Goal: Information Seeking & Learning: Check status

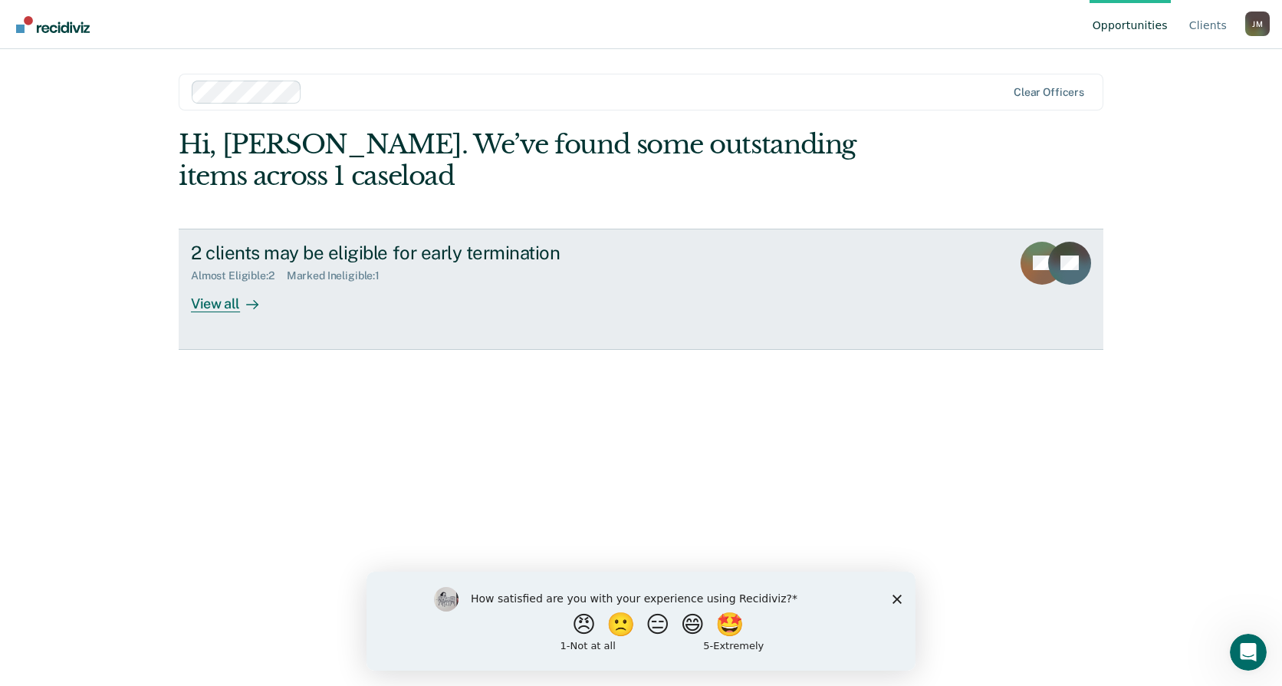
click at [222, 308] on div "View all" at bounding box center [234, 297] width 86 height 30
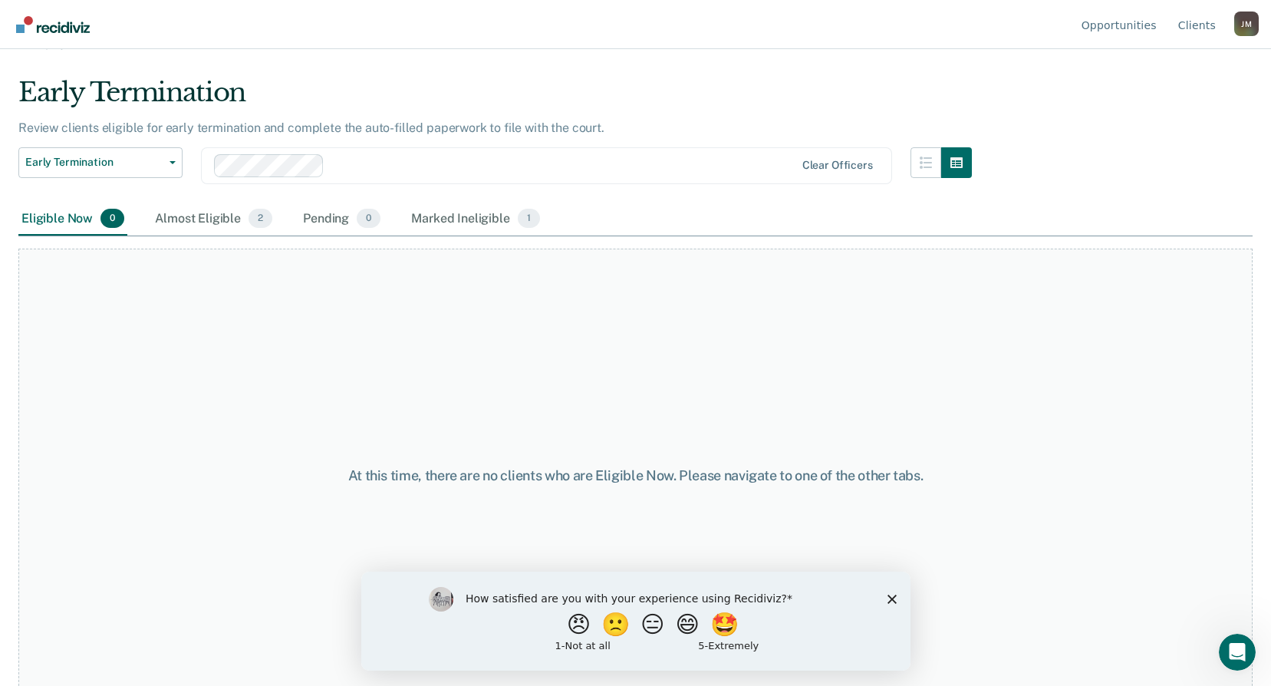
scroll to position [44, 0]
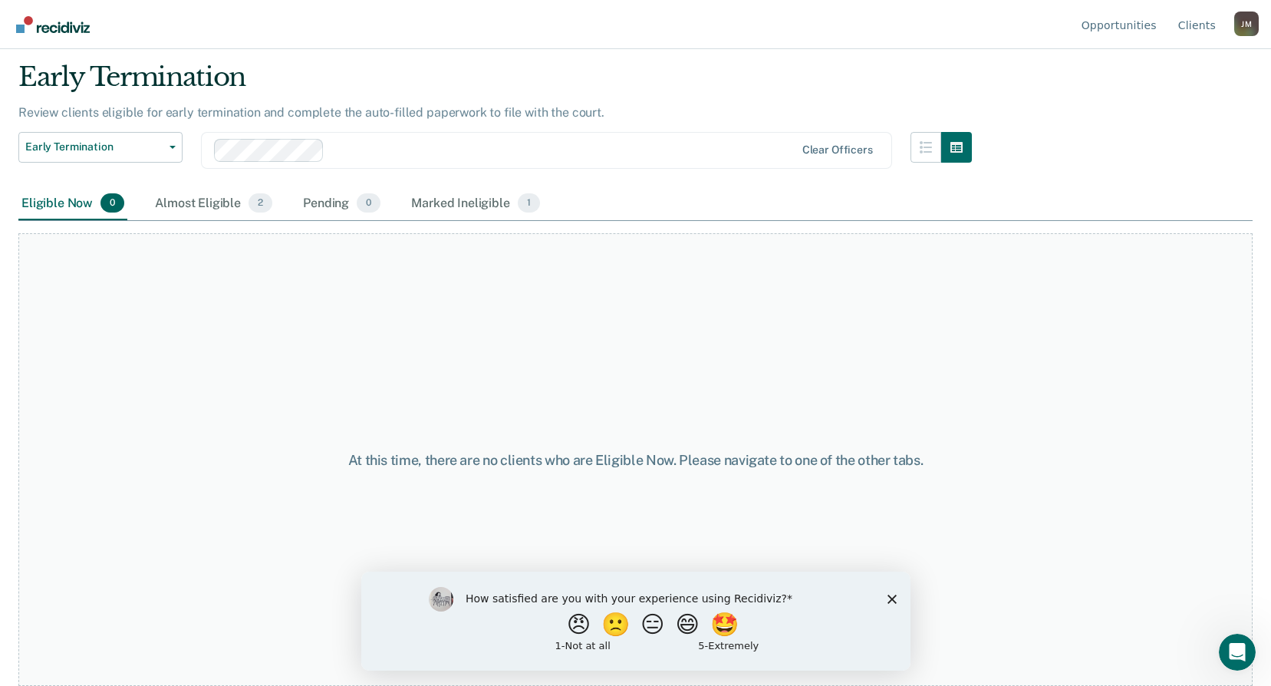
click at [889, 598] on icon "Close survey" at bounding box center [891, 598] width 9 height 9
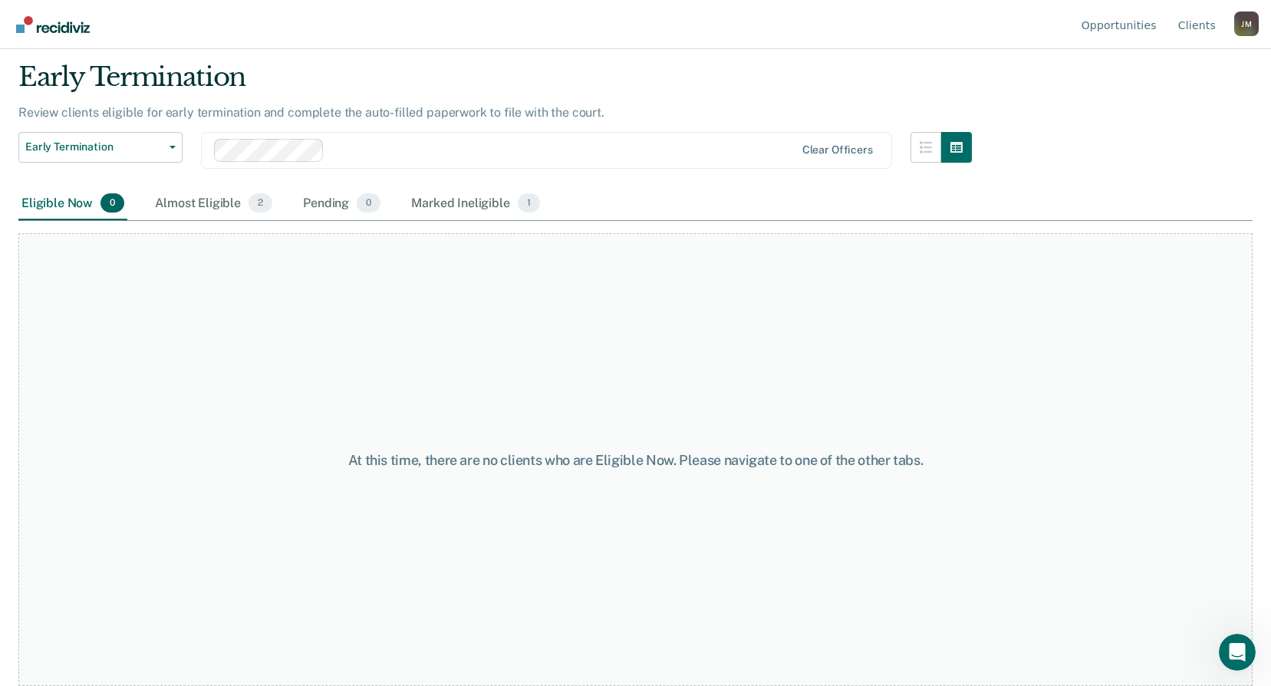
click at [189, 202] on div "Almost Eligible 2" at bounding box center [213, 204] width 123 height 34
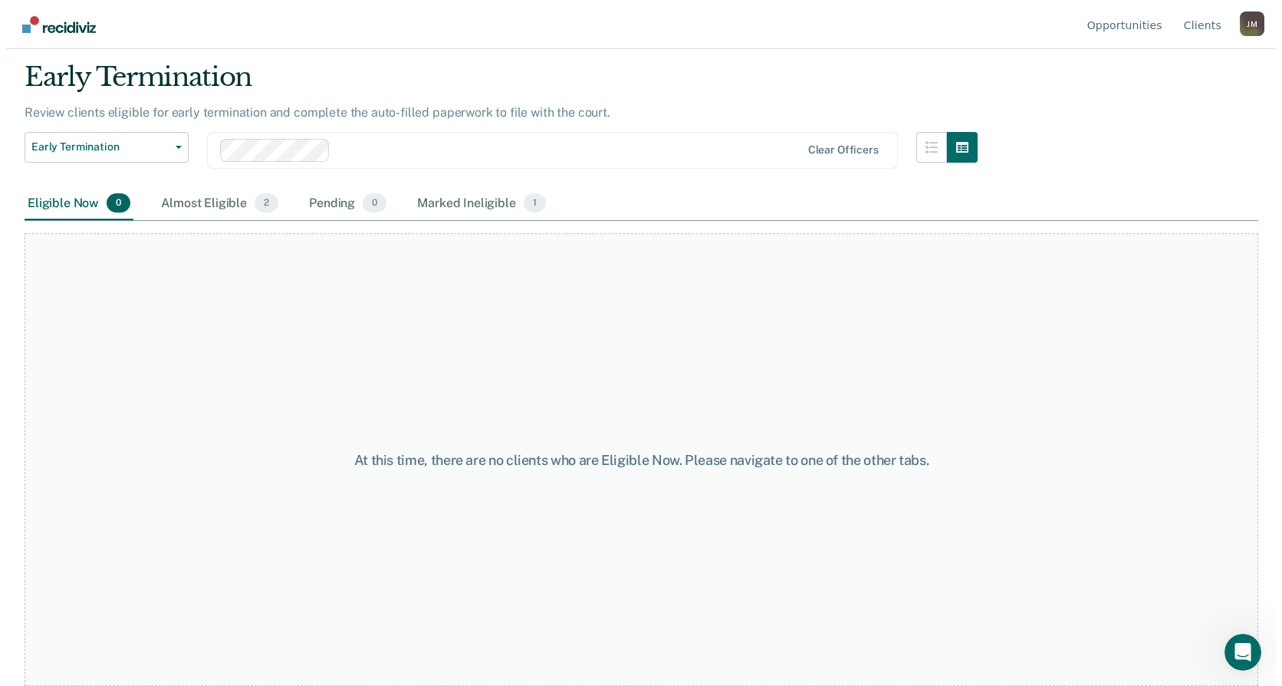
scroll to position [0, 0]
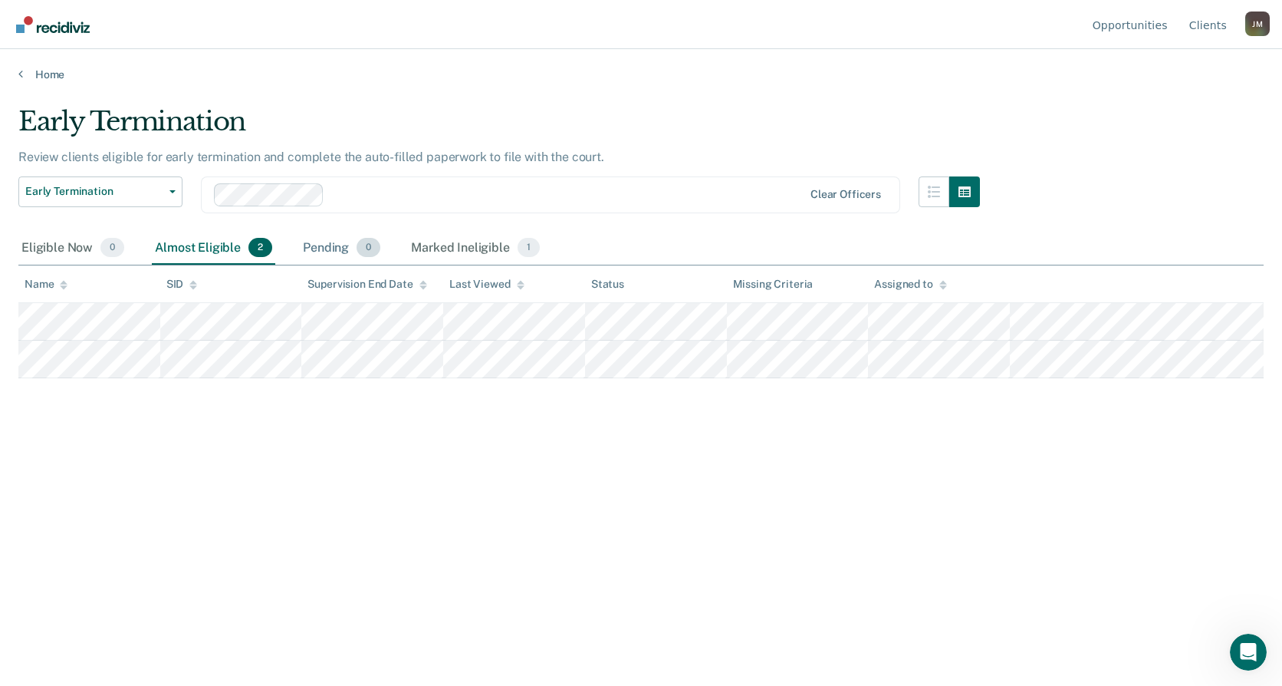
click at [322, 251] on div "Pending 0" at bounding box center [342, 249] width 84 height 34
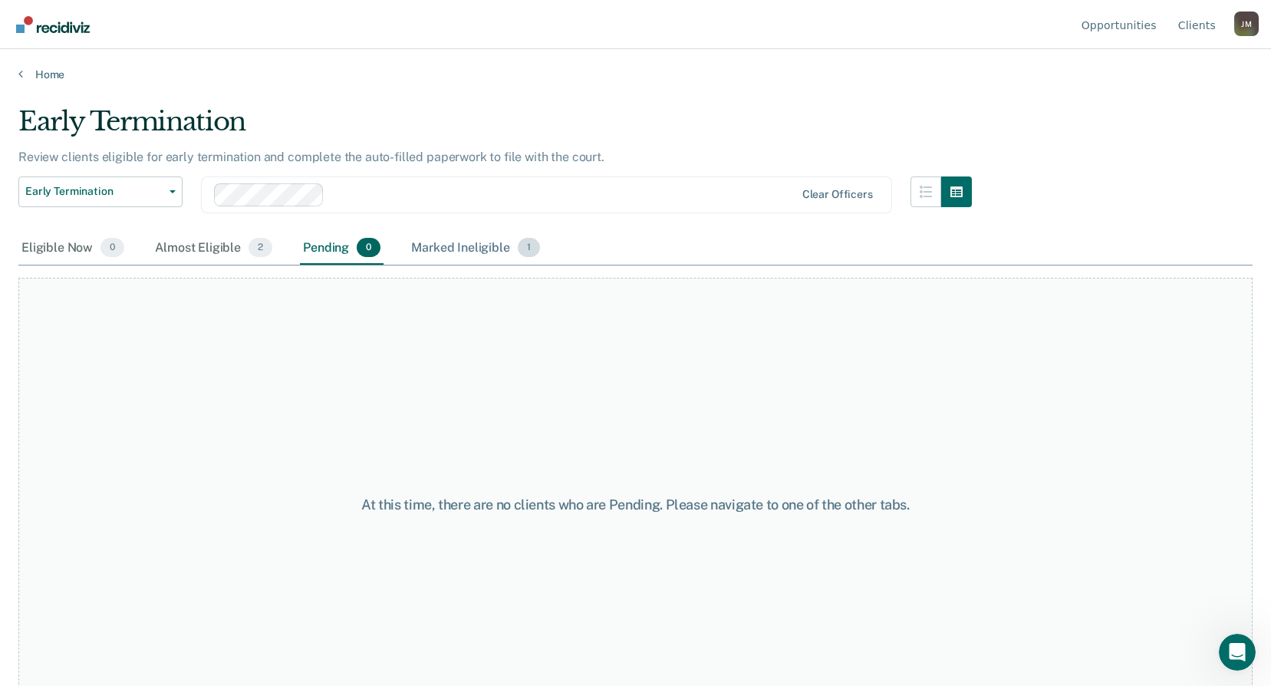
click at [450, 243] on div "Marked Ineligible 1" at bounding box center [475, 249] width 135 height 34
